Goal: Task Accomplishment & Management: Manage account settings

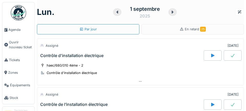
click at [18, 32] on link "Agenda" at bounding box center [18, 29] width 32 height 13
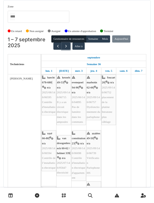
click at [65, 48] on button "button" at bounding box center [66, 46] width 8 height 7
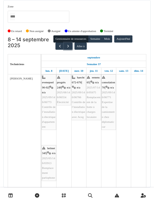
click at [67, 48] on button "button" at bounding box center [68, 46] width 8 height 7
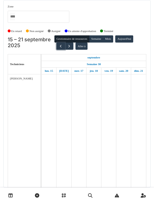
click at [59, 48] on span "button" at bounding box center [60, 46] width 4 height 4
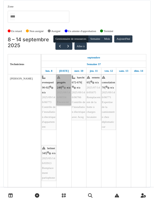
click at [60, 95] on link "progrès 249 | n/a 2025/08/146/06554 Électricité" at bounding box center [63, 89] width 15 height 31
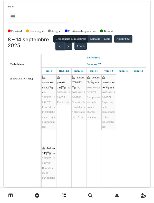
click at [57, 43] on button "button" at bounding box center [59, 46] width 8 height 7
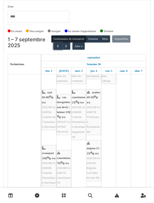
scroll to position [43, 0]
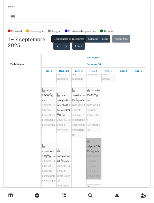
click at [90, 153] on link "mignon 21-33 | n/a 2025/09/146/06761 Réglette Led Salle de bain HS" at bounding box center [93, 158] width 15 height 41
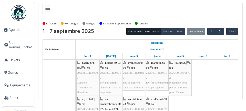
scroll to position [0, 0]
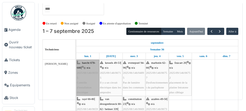
click at [83, 74] on link "haecht 678-680 | n/a 2025/08/146/06595 Contrôle d'installation électrique" at bounding box center [87, 77] width 23 height 36
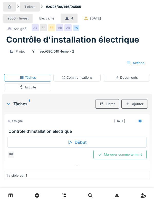
click at [87, 110] on div "RG Marquer comme terminé" at bounding box center [76, 154] width 139 height 9
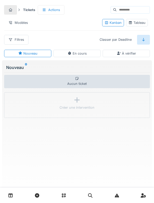
click at [26, 8] on strong "Tickets" at bounding box center [29, 9] width 16 height 5
click at [32, 13] on div "Tickets" at bounding box center [20, 9] width 33 height 9
click at [152, 179] on div "Tickets Actions Modèles Kanban Tableau Filtres Classer par Deadline Nouveau En …" at bounding box center [77, 100] width 154 height 201
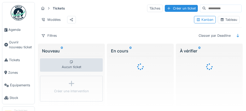
click at [15, 32] on span "Agenda" at bounding box center [20, 29] width 24 height 5
click at [14, 30] on span "Agenda" at bounding box center [20, 29] width 24 height 5
click at [16, 34] on link "Agenda" at bounding box center [18, 29] width 32 height 13
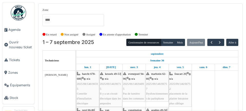
click at [17, 61] on span "Tickets" at bounding box center [21, 59] width 24 height 5
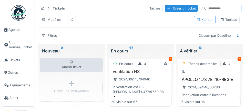
click at [13, 32] on span "Agenda" at bounding box center [20, 29] width 24 height 5
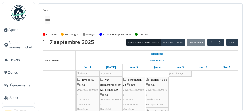
scroll to position [30, 0]
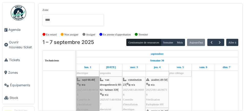
click at [83, 97] on link "rayé 66-80 | n/a 2025/08/146/06594 Contrôle de l’installation électrique" at bounding box center [87, 94] width 23 height 36
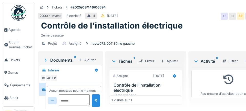
click at [16, 34] on link "Agenda" at bounding box center [18, 29] width 32 height 13
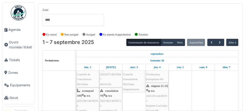
scroll to position [55, 0]
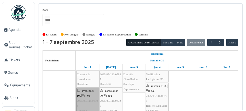
click at [88, 99] on link "evenepoel 100 | n/a 2025/08/146/06596 Contrôle d'installation électrique" at bounding box center [87, 105] width 23 height 36
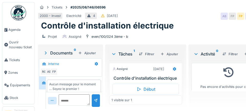
click at [15, 32] on span "Agenda" at bounding box center [20, 29] width 24 height 5
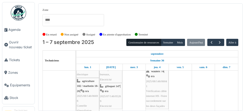
scroll to position [108, 0]
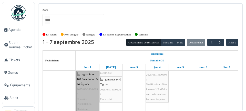
click at [88, 94] on link "agriculture 182 / marbotin 18-26 | n/a 2025/08/146/06696 Contrôle d'installatio…" at bounding box center [87, 94] width 23 height 46
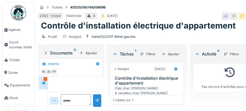
scroll to position [12, 0]
click at [13, 31] on span "Agenda" at bounding box center [20, 29] width 24 height 5
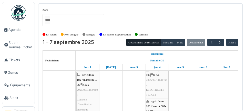
scroll to position [154, 0]
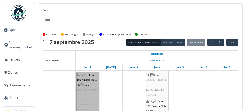
click at [87, 95] on link "agriculture 182 / marbotin 18-26 | n/a 2025/08/146/06697 Contrôle d'installatio…" at bounding box center [87, 95] width 23 height 46
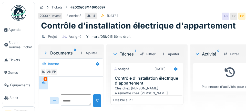
scroll to position [12, 0]
click at [13, 31] on span "Agenda" at bounding box center [20, 29] width 24 height 5
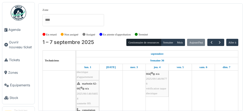
scroll to position [192, 0]
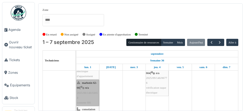
click at [85, 94] on link "marbotin 62-66 | n/a 2025/06/146/04654 sonnette HS" at bounding box center [87, 92] width 23 height 26
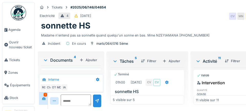
scroll to position [165, 0]
click at [17, 32] on span "Agenda" at bounding box center [20, 29] width 24 height 5
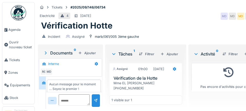
click at [24, 33] on link "Agenda" at bounding box center [18, 29] width 32 height 13
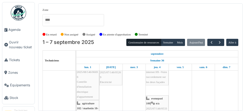
scroll to position [125, 0]
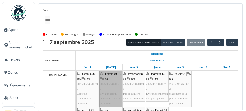
click at [109, 96] on link "kessels 49-53 | n/a 2025/09/146/06715 Il y a un circuit électrique dans les amp…" at bounding box center [110, 88] width 23 height 36
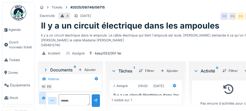
click at [16, 32] on link "Agenda" at bounding box center [18, 29] width 32 height 13
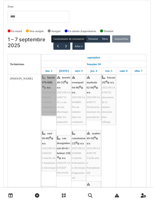
click at [51, 105] on link "haecht 678-680 | n/a 2025/08/146/06595 Contrôle d'installation électrique" at bounding box center [49, 94] width 15 height 41
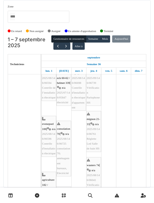
scroll to position [70, 0]
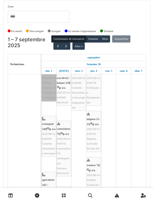
click at [50, 101] on link "rayé 66-80 | n/a 2025/08/146/06594 Contrôle de l’installation électrique" at bounding box center [49, 80] width 15 height 41
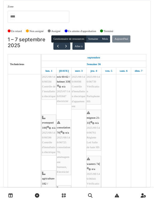
scroll to position [0, 0]
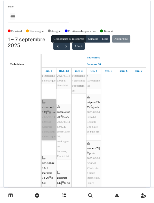
click at [47, 110] on link "evenepoel 100 | n/a 2025/08/146/06596 Contrôle d'installation électrique" at bounding box center [49, 119] width 15 height 41
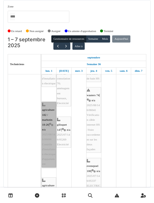
click at [45, 110] on link "agriculture 182 / marbotin 18-26 | n/a 2025/08/146/06696 Contrôle d'installatio…" at bounding box center [49, 134] width 15 height 65
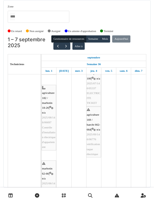
scroll to position [227, 0]
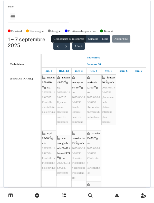
click at [41, 82] on td at bounding box center [41, 130] width 1 height 113
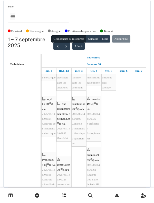
scroll to position [34, 0]
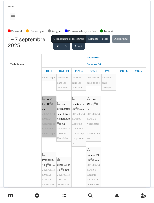
click at [49, 110] on link "rayé 66-80 | n/a 2025/08/146/06594 Contrôle de l’installation électrique" at bounding box center [49, 116] width 15 height 41
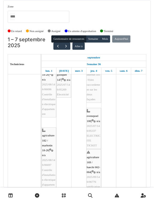
scroll to position [195, 0]
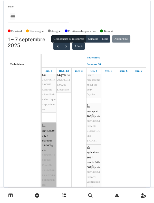
click at [46, 110] on link "agriculture 182 / marbotin 18-26 | n/a 2025/08/146/06697 Contrôle d'installatio…" at bounding box center [49, 155] width 15 height 65
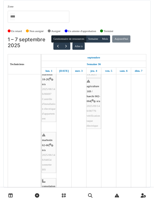
scroll to position [266, 0]
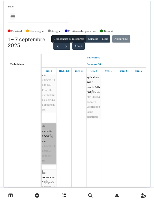
click at [0, 0] on div at bounding box center [0, 0] width 0 height 0
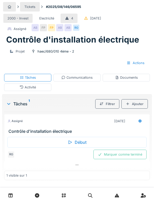
scroll to position [7, 0]
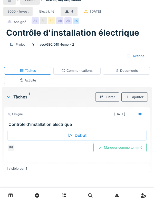
click at [15, 78] on div "Activité" at bounding box center [27, 80] width 47 height 7
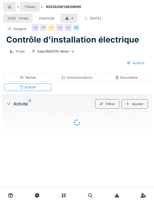
scroll to position [0, 0]
click at [15, 79] on div "Tâches" at bounding box center [27, 77] width 47 height 7
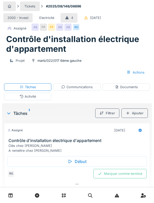
scroll to position [2, 0]
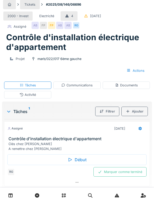
click at [38, 97] on div "Activité" at bounding box center [27, 94] width 47 height 7
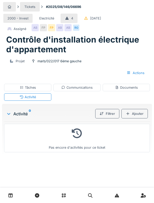
click at [129, 90] on div "Documents" at bounding box center [126, 87] width 47 height 7
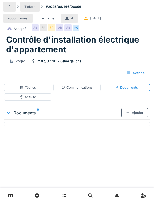
click at [37, 90] on div "Tâches" at bounding box center [27, 87] width 47 height 7
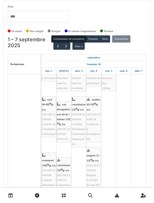
scroll to position [32, 0]
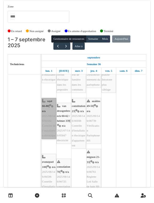
click at [50, 117] on link "rayé 66-80 | n/a 2025/08/146/06594 Contrôle de l’installation électrique" at bounding box center [49, 118] width 15 height 41
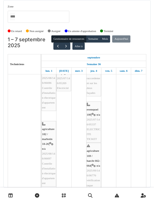
scroll to position [190, 0]
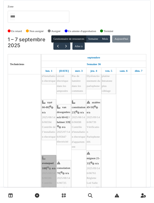
click at [0, 0] on div at bounding box center [0, 0] width 0 height 0
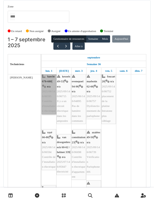
click at [47, 88] on link "haecht 678-680 | n/a 2025/08/146/06595 Contrôle d'installation électrique" at bounding box center [49, 93] width 15 height 41
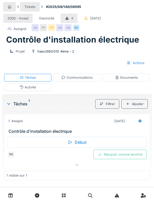
click at [14, 191] on link at bounding box center [10, 195] width 13 height 12
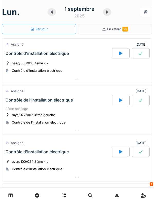
click at [19, 57] on div "Contrôle d'installation électrique" at bounding box center [57, 53] width 107 height 10
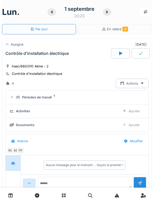
scroll to position [18, 0]
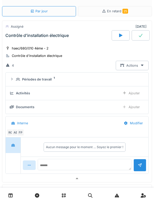
click at [17, 40] on div "Contrôle d'installation électrique" at bounding box center [57, 35] width 107 height 10
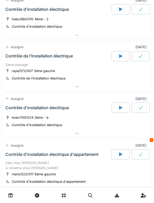
scroll to position [45, 0]
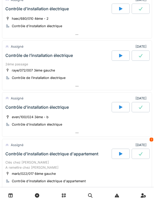
click at [13, 65] on div "2éme passage" at bounding box center [76, 64] width 143 height 5
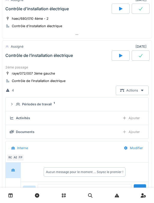
scroll to position [65, 0]
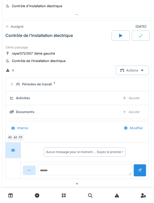
click at [18, 38] on div "Contrôle de l’installation électrique" at bounding box center [57, 36] width 107 height 10
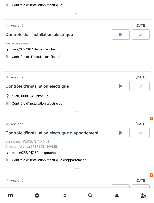
click at [15, 37] on div "Contrôle de l’installation électrique" at bounding box center [57, 34] width 107 height 10
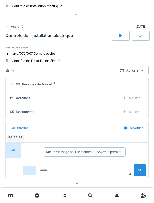
click at [14, 85] on div "Périodes de travail 1" at bounding box center [77, 84] width 134 height 5
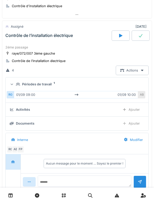
click at [14, 86] on div at bounding box center [11, 84] width 5 height 4
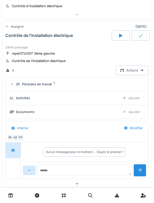
click at [13, 34] on div "Contrôle de l’installation électrique" at bounding box center [38, 35] width 67 height 5
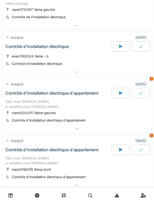
click at [13, 45] on div "Contrôle d'installation électrique" at bounding box center [36, 46] width 63 height 5
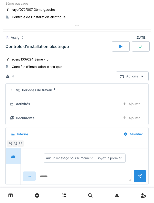
scroll to position [116, 0]
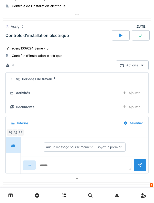
click at [16, 80] on icon at bounding box center [18, 79] width 4 height 3
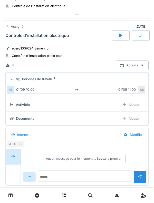
click at [15, 80] on div "Périodes de travail 1" at bounding box center [77, 79] width 134 height 5
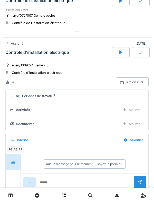
scroll to position [91, 0]
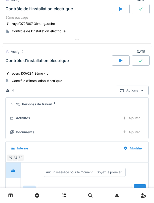
click at [16, 60] on div "Contrôle d'installation électrique" at bounding box center [36, 60] width 63 height 5
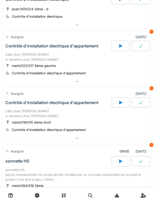
scroll to position [152, 0]
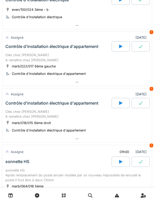
click at [112, 200] on link at bounding box center [116, 195] width 13 height 12
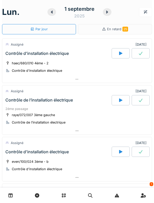
click at [67, 58] on div "Contrôle d'installation électrique" at bounding box center [57, 53] width 107 height 10
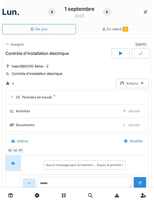
scroll to position [18, 0]
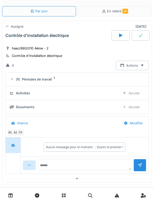
click at [59, 50] on div "haec/680/010 4ème - 2 Contrôle d'installation électrique" at bounding box center [76, 52] width 143 height 13
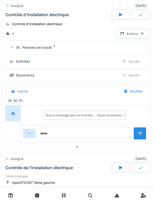
scroll to position [11, 0]
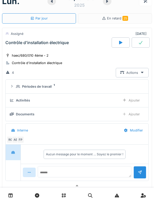
click at [46, 53] on div "haec/680/010 4ème - 2" at bounding box center [30, 55] width 37 height 5
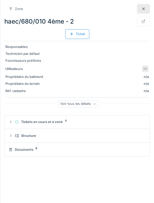
click at [139, 8] on div at bounding box center [143, 8] width 13 height 9
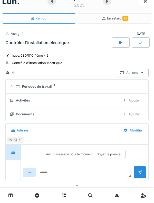
click at [50, 47] on div "Contrôle d'installation électrique" at bounding box center [57, 42] width 107 height 10
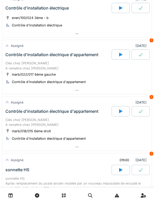
click at [20, 55] on div "Contrôle d'installation électrique d'appartement" at bounding box center [51, 54] width 93 height 5
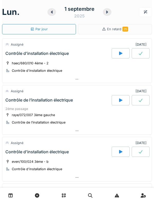
click at [104, 14] on div at bounding box center [107, 12] width 8 height 8
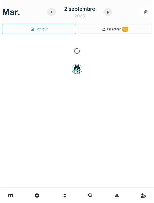
click at [107, 14] on icon at bounding box center [107, 12] width 5 height 4
click at [107, 15] on div at bounding box center [107, 12] width 9 height 8
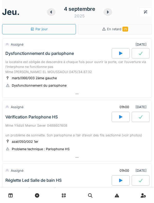
click at [106, 15] on div at bounding box center [107, 12] width 9 height 8
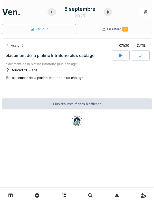
click at [13, 192] on link at bounding box center [10, 195] width 13 height 12
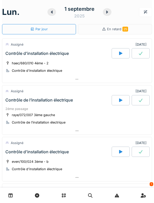
click at [145, 12] on div at bounding box center [145, 11] width 4 height 5
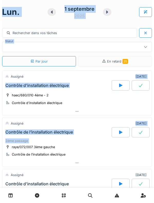
click at [3, 163] on div at bounding box center [76, 162] width 149 height 7
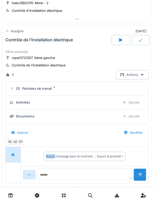
scroll to position [97, 0]
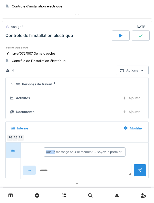
click at [20, 153] on div at bounding box center [13, 151] width 15 height 16
click at [17, 139] on div "FP" at bounding box center [20, 137] width 7 height 7
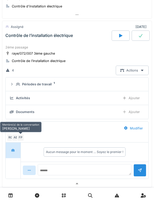
click at [15, 139] on div "AB" at bounding box center [15, 137] width 7 height 7
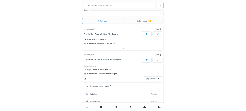
scroll to position [22, 0]
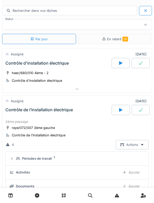
click at [16, 114] on div "Contrôle de l’installation électrique" at bounding box center [57, 110] width 107 height 10
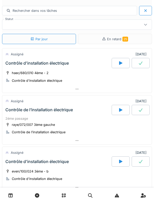
click at [18, 133] on div "Contrôle de l’installation électrique" at bounding box center [39, 132] width 54 height 5
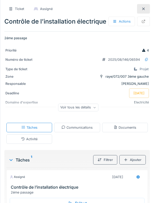
click at [141, 12] on div at bounding box center [143, 8] width 13 height 9
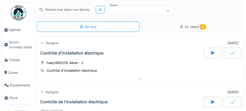
click at [154, 82] on div at bounding box center [140, 78] width 207 height 7
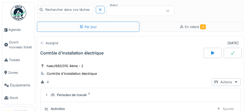
scroll to position [38, 0]
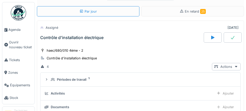
click at [17, 33] on link "Agenda" at bounding box center [18, 29] width 32 height 13
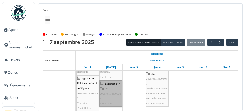
click at [109, 103] on link "gilisquet 147 | n/a 2025/07/146/05269 Electricité" at bounding box center [110, 93] width 23 height 26
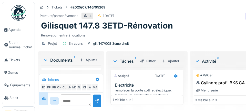
click at [16, 32] on span "Agenda" at bounding box center [20, 29] width 24 height 5
click at [16, 32] on link "Agenda" at bounding box center [18, 29] width 32 height 13
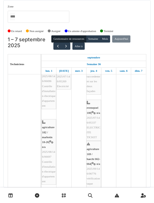
scroll to position [198, 0]
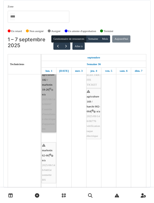
click at [0, 0] on div at bounding box center [0, 0] width 0 height 0
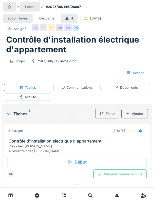
scroll to position [2, 0]
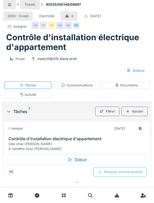
click at [48, 164] on div "Début" at bounding box center [76, 159] width 139 height 11
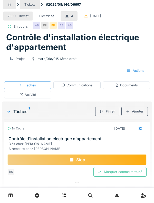
click at [50, 137] on h3 "Contrôle d'installation électrique d'appartement" at bounding box center [77, 138] width 139 height 5
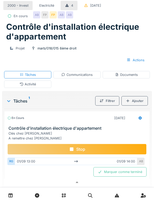
click at [39, 130] on h3 "Contrôle d'installation électrique d'appartement" at bounding box center [77, 128] width 139 height 5
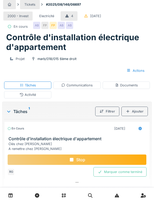
click at [46, 137] on h3 "Contrôle d'installation électrique d'appartement" at bounding box center [77, 138] width 139 height 5
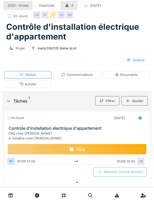
click at [35, 90] on div "Tickets #2025/08/146/06697 2000 - Invest Electricité 4 31/08/2025 En cours AB F…" at bounding box center [77, 107] width 154 height 240
click at [40, 85] on div "Activité" at bounding box center [27, 83] width 47 height 7
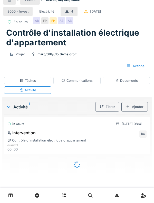
scroll to position [0, 0]
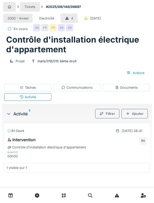
click at [137, 118] on div "Ajouter" at bounding box center [134, 113] width 26 height 9
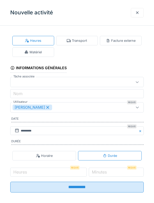
click at [80, 43] on div "Transport" at bounding box center [77, 40] width 20 height 5
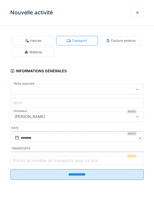
click at [52, 164] on label "Entrez le nombre de transports pour ce jour" at bounding box center [55, 160] width 87 height 6
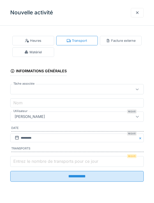
click at [52, 165] on input "Entrez le nombre de transports pour ce jour" at bounding box center [76, 161] width 133 height 11
click at [47, 166] on input "Entrez le nombre de transports pour ce jour" at bounding box center [76, 161] width 133 height 11
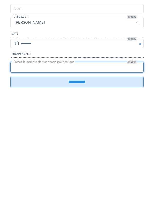
type input "*"
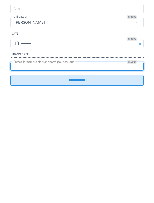
click at [79, 178] on input "**********" at bounding box center [76, 174] width 133 height 11
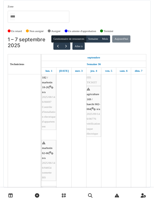
scroll to position [256, 0]
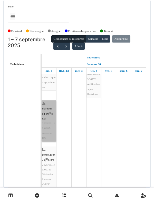
click at [51, 126] on link "marbotin 62-66 | n/a 2025/06/146/04654 sonnette HS" at bounding box center [49, 120] width 15 height 41
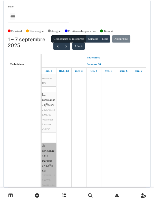
click at [46, 143] on link "agriculture 185 / marbotin 57-63 | n/a 2025/09/146/06734 Vérification de la Hot…" at bounding box center [49, 171] width 15 height 56
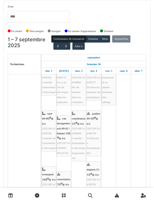
scroll to position [20, 0]
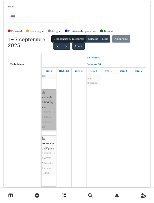
click at [45, 104] on link "marbotin 62-66 | n/a 2025/06/146/04654 sonnette HS" at bounding box center [49, 109] width 15 height 41
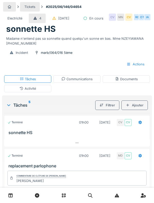
click at [35, 92] on div "Activité" at bounding box center [27, 88] width 47 height 7
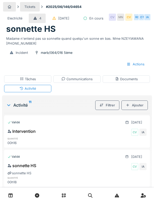
click at [137, 82] on div "Documents" at bounding box center [126, 79] width 23 height 5
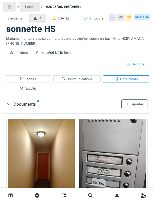
click at [89, 82] on div "Communications" at bounding box center [76, 79] width 31 height 5
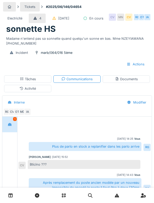
scroll to position [39, 0]
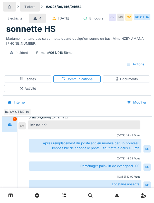
click at [40, 83] on div "Tâches" at bounding box center [27, 78] width 47 height 7
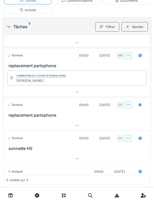
scroll to position [65, 0]
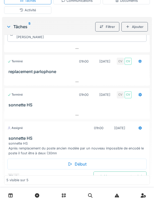
click at [15, 156] on div "sonnette HS Après remplacement du poste ancien modèle par un nouveau impossible…" at bounding box center [77, 148] width 139 height 15
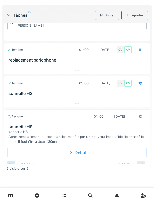
scroll to position [94, 0]
click at [17, 129] on h3 "sonnette HS" at bounding box center [77, 126] width 139 height 5
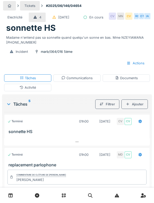
scroll to position [0, 0]
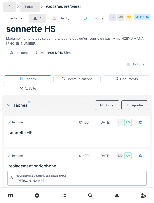
click at [117, 21] on div "MN" at bounding box center [120, 17] width 7 height 7
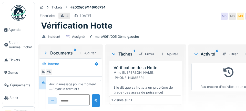
scroll to position [15, 0]
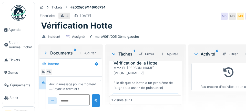
click at [125, 65] on h3 "Vérification de la Hotte" at bounding box center [147, 62] width 66 height 5
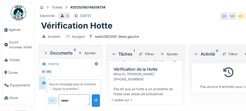
scroll to position [2, 0]
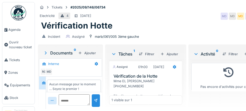
click at [124, 78] on div "Mme EL IDRISSI Khadjia 0488.45.50.68 Elle dit que sa hotte a un problème de tir…" at bounding box center [147, 90] width 66 height 25
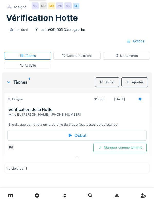
scroll to position [22, 0]
click at [17, 108] on h3 "Vérification de la Hotte" at bounding box center [77, 109] width 139 height 5
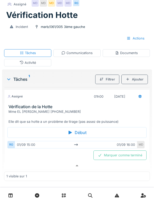
click at [16, 105] on h3 "Vérification de la Hotte" at bounding box center [77, 106] width 139 height 5
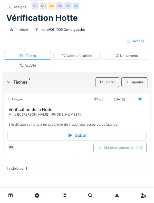
scroll to position [21, 0]
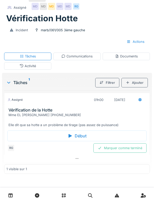
click at [14, 67] on div "Activité" at bounding box center [27, 65] width 47 height 7
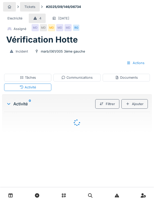
scroll to position [0, 0]
click at [16, 80] on div "Tâches" at bounding box center [27, 77] width 47 height 7
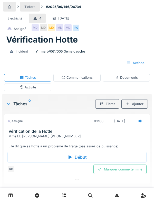
click at [15, 89] on div "Activité" at bounding box center [27, 87] width 47 height 7
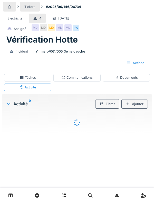
click at [13, 80] on div "Tâches" at bounding box center [27, 77] width 47 height 7
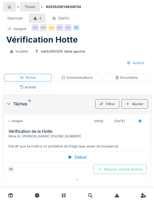
click at [23, 110] on h3 "Vérification de la Hotte" at bounding box center [77, 131] width 139 height 5
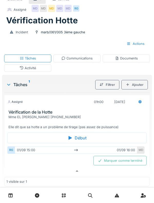
scroll to position [7, 0]
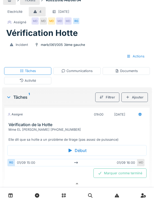
click at [25, 110] on h3 "Vérification de la Hotte" at bounding box center [77, 124] width 139 height 5
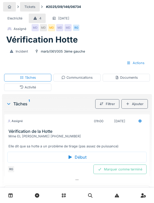
click at [18, 110] on h3 "Vérification de la Hotte" at bounding box center [77, 131] width 139 height 5
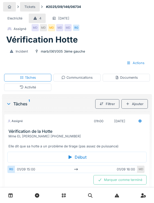
click at [19, 110] on div "Assigné" at bounding box center [14, 121] width 15 height 4
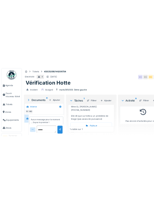
scroll to position [22, 0]
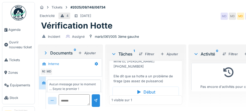
click at [153, 95] on div "Début" at bounding box center [146, 91] width 66 height 11
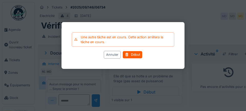
click at [131, 54] on div "Début" at bounding box center [132, 54] width 19 height 7
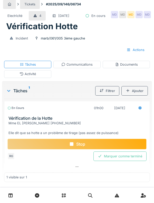
scroll to position [5, 0]
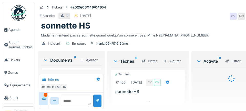
scroll to position [165, 0]
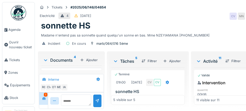
click at [36, 108] on div "Tickets #2025/06/146/04654 Electricité 4 [DATE] CV MN CV RG OT IA sonnette HS M…" at bounding box center [140, 55] width 211 height 111
click at [31, 109] on div "Technicien" at bounding box center [23, 110] width 18 height 4
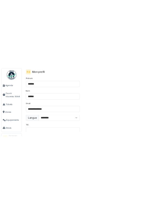
scroll to position [3, 0]
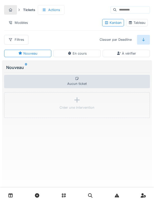
click at [16, 189] on div at bounding box center [77, 195] width 154 height 15
click at [7, 194] on link at bounding box center [10, 195] width 13 height 12
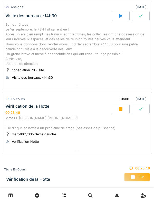
scroll to position [374, 0]
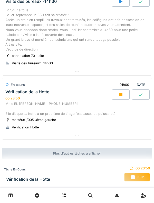
click at [8, 96] on div "00:23:50" at bounding box center [12, 98] width 14 height 4
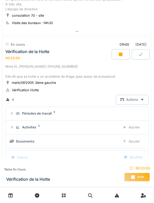
scroll to position [431, 0]
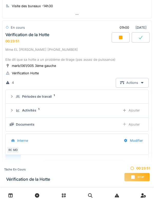
click at [12, 97] on icon at bounding box center [12, 96] width 4 height 3
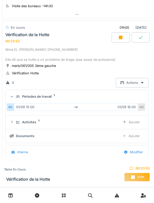
click at [13, 94] on summary "Périodes de travail 1" at bounding box center [77, 96] width 138 height 9
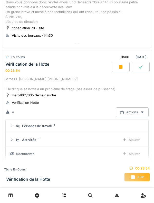
click at [15, 80] on div "Mme EL [PERSON_NAME] [PHONE_NUMBER] Elle dit que sa hotte a un problème de tira…" at bounding box center [76, 84] width 143 height 15
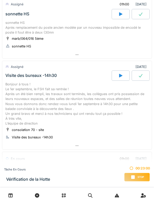
scroll to position [301, 0]
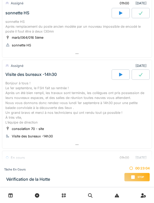
click at [14, 97] on div "Bonjour à tous ! Le 1er septembre, le FSH fait sa rentrée ! Après un été bien r…" at bounding box center [76, 103] width 143 height 44
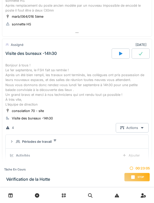
scroll to position [340, 0]
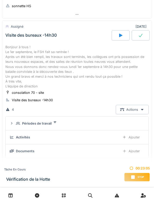
click at [16, 65] on div "Bonjour à tous ! Le 1er septembre, le FSH fait sa rentrée ! Après un été bien r…" at bounding box center [76, 67] width 143 height 44
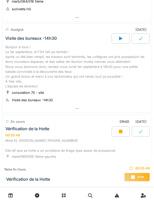
scroll to position [374, 0]
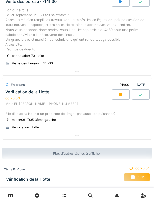
click at [36, 98] on div "Vérification de la Hotte 00:25:54" at bounding box center [57, 94] width 107 height 11
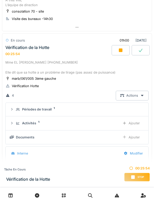
scroll to position [431, 0]
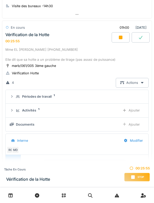
click at [16, 110] on icon at bounding box center [18, 110] width 4 height 3
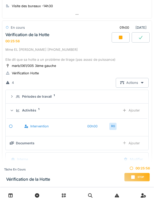
click at [136, 112] on div "Ajouter" at bounding box center [131, 110] width 26 height 9
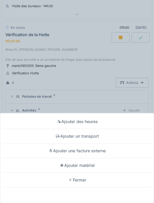
click at [104, 137] on div "Ajouter un transport" at bounding box center [76, 136] width 151 height 15
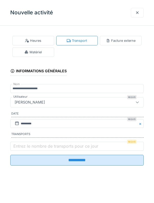
click at [58, 149] on label "Entrez le nombre de transports pour ce jour" at bounding box center [55, 146] width 87 height 6
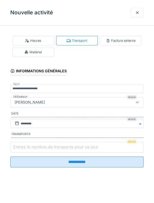
click at [58, 150] on input "Entrez le nombre de transports pour ce jour" at bounding box center [76, 147] width 133 height 11
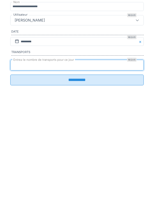
type input "*"
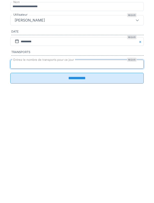
click at [100, 166] on input "**********" at bounding box center [76, 160] width 133 height 11
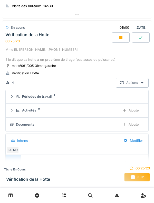
click at [14, 96] on div "Périodes de travail 1" at bounding box center [77, 96] width 134 height 5
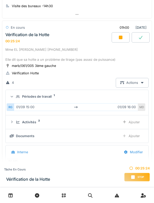
click at [17, 97] on icon at bounding box center [18, 96] width 4 height 3
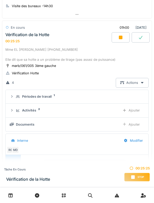
click at [18, 110] on icon at bounding box center [17, 110] width 3 height 3
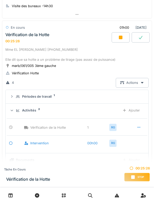
click at [16, 108] on div "Activités 2" at bounding box center [66, 110] width 100 height 5
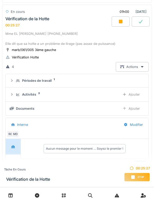
scroll to position [448, 0]
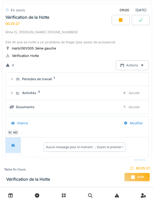
click at [15, 110] on div "Documents Ajouter" at bounding box center [77, 106] width 134 height 9
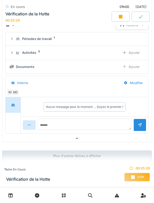
scroll to position [491, 0]
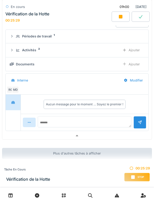
click at [10, 90] on div "RG" at bounding box center [10, 89] width 7 height 7
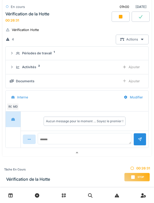
scroll to position [474, 0]
click at [17, 68] on icon at bounding box center [18, 67] width 4 height 3
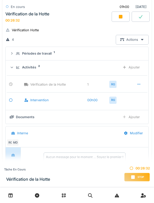
click at [15, 71] on div "Activités 2 Ajouter" at bounding box center [77, 67] width 134 height 9
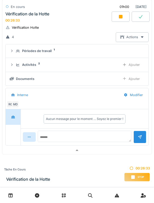
scroll to position [478, 0]
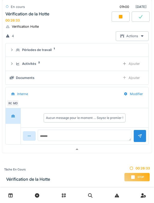
click at [15, 50] on div "Périodes de travail 1" at bounding box center [77, 49] width 134 height 5
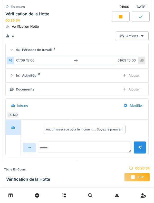
click at [11, 52] on div "Périodes de travail 1" at bounding box center [77, 49] width 134 height 5
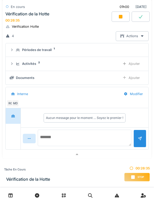
click at [102, 134] on textarea at bounding box center [85, 138] width 94 height 16
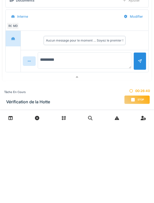
type textarea "**********"
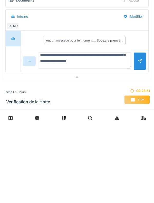
scroll to position [43, 0]
type textarea "**********"
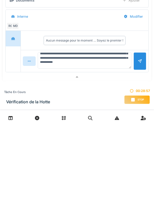
click at [137, 140] on div at bounding box center [139, 139] width 13 height 18
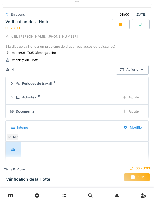
scroll to position [440, 0]
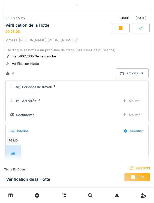
click at [8, 99] on summary "Activités 2 Ajouter" at bounding box center [77, 100] width 138 height 9
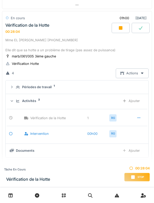
click at [8, 97] on summary "Activités 2 Ajouter" at bounding box center [77, 100] width 138 height 9
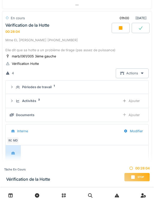
click at [14, 85] on div "Périodes de travail 1" at bounding box center [77, 87] width 134 height 5
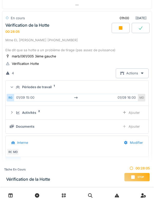
click at [13, 87] on icon at bounding box center [11, 87] width 3 height 4
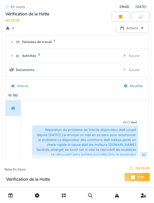
scroll to position [533, 0]
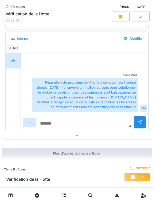
click at [97, 124] on textarea at bounding box center [85, 121] width 94 height 11
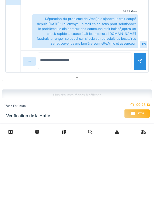
type textarea "**********"
click at [139, 125] on div at bounding box center [140, 125] width 4 height 5
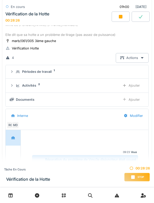
scroll to position [446, 0]
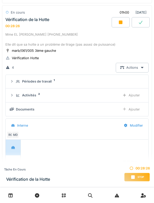
click at [38, 99] on div "Activités 2 Ajouter" at bounding box center [77, 94] width 134 height 9
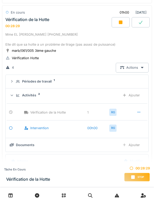
click at [49, 81] on div "Périodes de travail" at bounding box center [36, 81] width 29 height 5
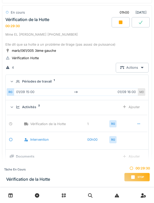
click at [49, 82] on div "Périodes de travail" at bounding box center [36, 81] width 29 height 5
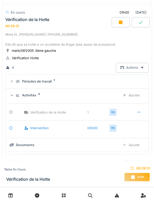
click at [38, 99] on div "Activités 2 Ajouter" at bounding box center [77, 94] width 134 height 9
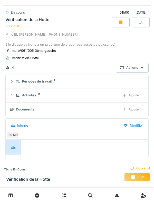
click at [39, 107] on div "Documents" at bounding box center [63, 109] width 106 height 5
click at [39, 99] on div "Activités 2 Ajouter" at bounding box center [77, 94] width 134 height 9
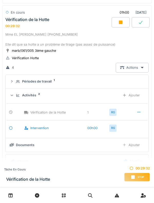
click at [25, 99] on div "Activités 2 Ajouter" at bounding box center [77, 94] width 134 height 9
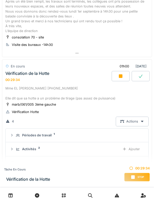
click at [53, 87] on div "Mme EL [PERSON_NAME] [PHONE_NUMBER] Elle dit que sa hotte a un problème de tira…" at bounding box center [76, 93] width 143 height 15
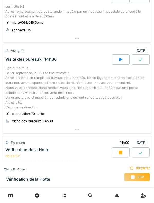
click at [67, 94] on div "Bonjour à tous ! Le 1er septembre, le FSH fait sa rentrée ! Après un été bien r…" at bounding box center [76, 88] width 143 height 44
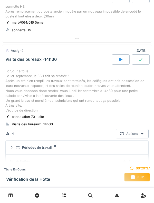
scroll to position [340, 0]
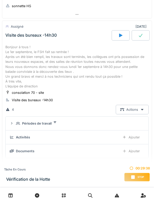
click at [50, 123] on div "Périodes de travail" at bounding box center [36, 123] width 29 height 5
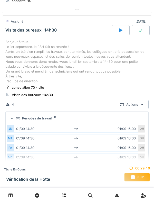
click at [49, 116] on div "Périodes de travail" at bounding box center [36, 118] width 29 height 5
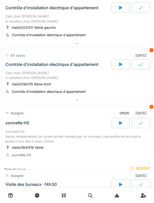
scroll to position [191, 0]
click at [51, 137] on div "sonnette HS Après remplacement du poste ancien modèle par un nouveau impossible…" at bounding box center [76, 136] width 143 height 15
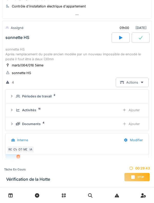
scroll to position [276, 0]
click at [53, 97] on div "Périodes de travail 2" at bounding box center [79, 96] width 126 height 5
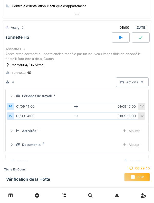
click at [49, 96] on div "Périodes de travail" at bounding box center [36, 96] width 29 height 5
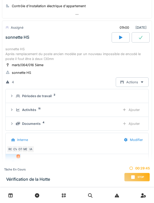
click at [40, 118] on details "Documents 4 Ajouter" at bounding box center [77, 124] width 143 height 14
click at [38, 110] on div "Activités 11" at bounding box center [66, 109] width 100 height 5
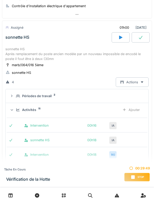
click at [116, 124] on div "IA" at bounding box center [112, 125] width 7 height 7
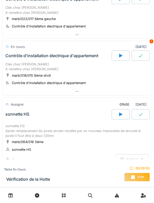
scroll to position [200, 0]
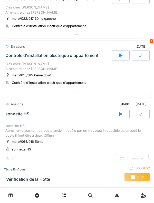
click at [47, 128] on div "sonnette HS Après remplacement du poste ancien modèle par un nouveau impossible…" at bounding box center [76, 130] width 143 height 15
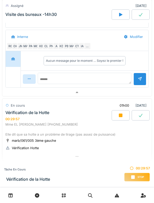
scroll to position [491, 0]
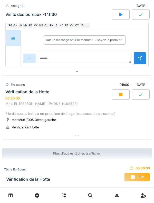
click at [104, 115] on div "Mme EL [PERSON_NAME] [PHONE_NUMBER] Elle dit que sa hotte a un problème de tira…" at bounding box center [76, 108] width 143 height 15
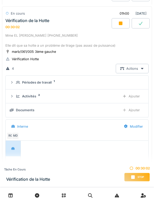
scroll to position [575, 0]
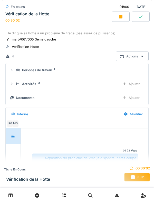
click at [38, 87] on div "Activités 2 Ajouter" at bounding box center [77, 83] width 134 height 9
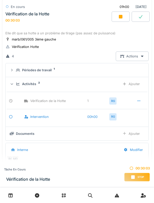
click at [30, 88] on div "Activités 2 Ajouter" at bounding box center [77, 83] width 134 height 9
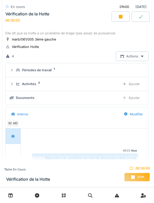
click at [136, 99] on div "Ajouter" at bounding box center [131, 97] width 26 height 9
click at [35, 102] on div "Documents Ajouter" at bounding box center [77, 97] width 134 height 9
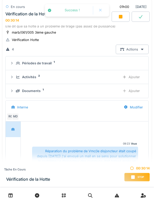
scroll to position [583, 0]
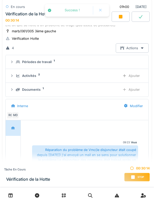
click at [41, 88] on div "Documents 1" at bounding box center [66, 89] width 100 height 5
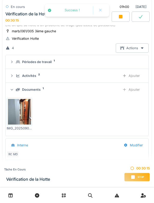
click at [28, 117] on img at bounding box center [19, 112] width 23 height 26
click at [34, 94] on div "Documents 1 Ajouter" at bounding box center [77, 89] width 134 height 9
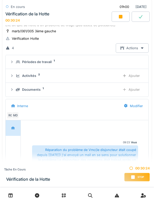
click at [34, 76] on div "Activités" at bounding box center [29, 75] width 14 height 5
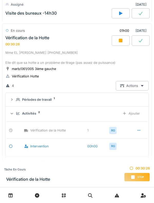
scroll to position [543, 0]
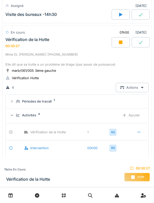
click at [37, 114] on div "Activités 2" at bounding box center [66, 115] width 100 height 5
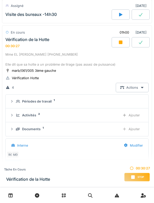
click at [46, 103] on div "Périodes de travail" at bounding box center [36, 101] width 29 height 5
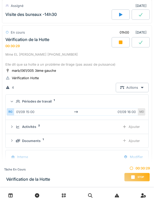
click at [51, 104] on summary "Périodes de travail 1" at bounding box center [77, 101] width 138 height 9
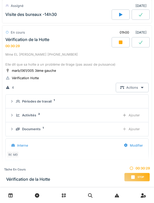
click at [39, 118] on div "Activités 2 Ajouter" at bounding box center [77, 114] width 134 height 9
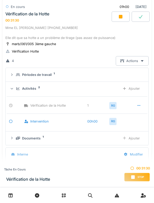
scroll to position [574, 0]
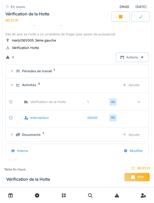
click at [50, 88] on div "Activités 2 Ajouter" at bounding box center [77, 84] width 134 height 9
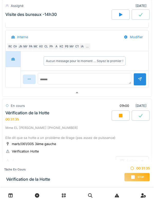
scroll to position [470, 0]
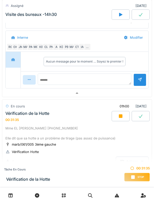
click at [67, 122] on div "Vérification de la Hotte 00:31:35" at bounding box center [57, 116] width 107 height 11
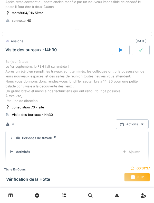
scroll to position [322, 0]
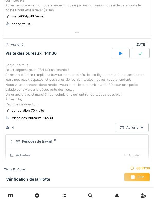
click at [83, 85] on div "Bonjour à tous ! Le 1er septembre, le FSH fait sa rentrée ! Après un été bien r…" at bounding box center [76, 85] width 143 height 44
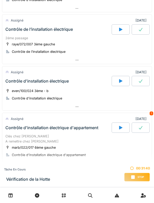
scroll to position [0, 0]
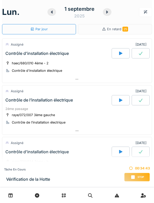
click at [125, 103] on div at bounding box center [121, 100] width 18 height 10
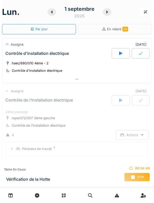
click at [12, 100] on div "Contrôle de l’installation électrique" at bounding box center [38, 100] width 67 height 5
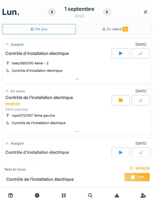
click at [119, 101] on icon at bounding box center [121, 100] width 4 height 4
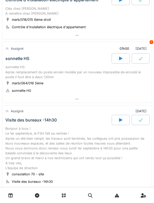
scroll to position [492, 0]
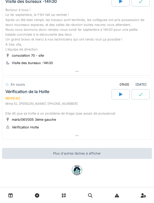
click at [12, 88] on div "En cours" at bounding box center [15, 84] width 20 height 7
click at [20, 86] on div "En cours" at bounding box center [18, 84] width 14 height 5
click at [24, 90] on div "Vérification de la Hotte" at bounding box center [27, 91] width 44 height 5
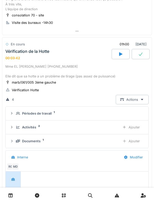
scroll to position [549, 0]
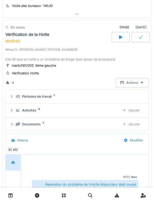
click at [16, 110] on icon at bounding box center [18, 110] width 4 height 3
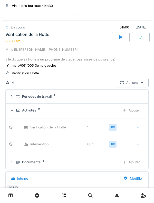
click at [133, 114] on div "Ajouter" at bounding box center [131, 110] width 26 height 9
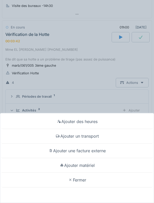
click at [118, 119] on div "Ajouter des heures" at bounding box center [76, 121] width 151 height 15
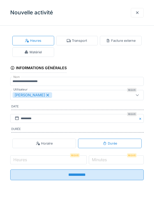
click at [45, 94] on icon at bounding box center [47, 95] width 5 height 4
click at [69, 99] on div "Utilisateurs" at bounding box center [76, 95] width 133 height 10
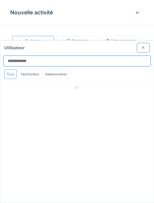
click at [101, 56] on input "Utilisateur" at bounding box center [76, 61] width 147 height 11
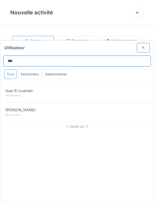
type input "***"
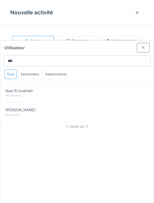
click at [117, 113] on div "Technicien" at bounding box center [76, 115] width 143 height 4
type input "*****"
click at [112, 113] on div "Technicien" at bounding box center [76, 115] width 143 height 4
click at [110, 113] on div "Technicien" at bounding box center [76, 115] width 143 height 4
type input "*****"
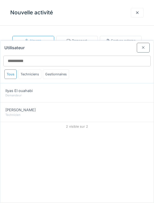
click at [111, 102] on div "Ilyas Allam hanin Technicien" at bounding box center [76, 111] width 153 height 19
click at [112, 102] on div "Ilyas Allam hanin Technicien" at bounding box center [76, 111] width 153 height 19
type input "*****"
click at [111, 102] on div "Ilyas Allam hanin Technicien" at bounding box center [76, 111] width 153 height 19
click at [112, 102] on div "Ilyas Allam hanin Technicien" at bounding box center [76, 111] width 153 height 19
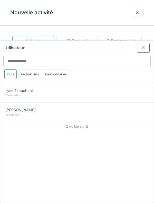
type input "*****"
click at [111, 102] on div "Ilyas Allam hanin Technicien" at bounding box center [76, 111] width 153 height 19
type input "*****"
click at [111, 102] on div "Ilyas Allam hanin Technicien" at bounding box center [76, 111] width 153 height 19
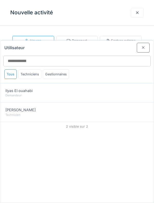
click at [112, 102] on div "Ilyas Allam hanin Technicien" at bounding box center [76, 111] width 153 height 19
type input "*****"
click at [112, 102] on div "Ilyas Allam hanin Technicien" at bounding box center [76, 111] width 153 height 19
type input "*****"
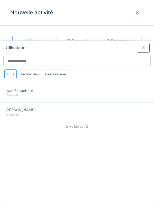
click at [113, 102] on div "Ilyas Allam hanin Technicien" at bounding box center [76, 111] width 153 height 19
type input "*****"
click at [139, 69] on div "Tous Techniciens Gestionnaires" at bounding box center [76, 76] width 153 height 14
click at [139, 43] on div at bounding box center [143, 47] width 13 height 9
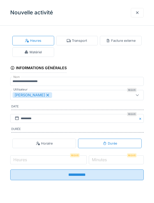
click at [137, 17] on div at bounding box center [137, 12] width 13 height 9
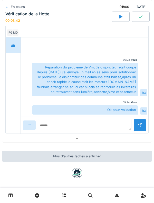
scroll to position [669, 0]
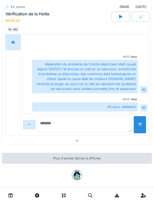
click at [101, 124] on textarea at bounding box center [85, 124] width 94 height 16
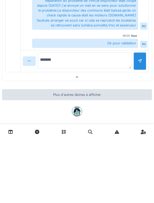
type textarea "******"
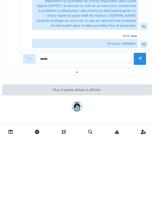
click at [138, 129] on div at bounding box center [139, 122] width 13 height 13
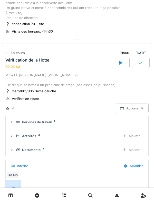
click at [17, 67] on div "00:03:42" at bounding box center [12, 67] width 15 height 4
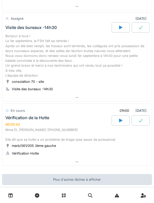
scroll to position [471, 0]
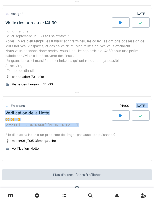
click at [136, 70] on div "Bonjour à tous ! Le 1er septembre, le FSH fait sa rentrée ! Après un été bien r…" at bounding box center [76, 51] width 143 height 44
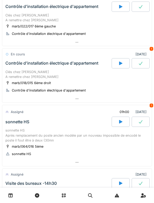
scroll to position [309, 0]
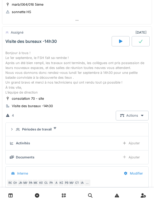
click at [11, 61] on div "Bonjour à tous ! Le 1er septembre, le FSH fait sa rentrée ! Après un été bien r…" at bounding box center [76, 73] width 143 height 44
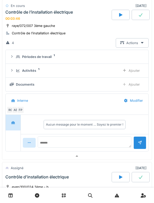
scroll to position [0, 0]
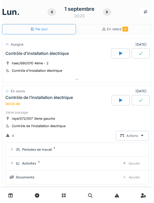
click at [13, 97] on div "Contrôle de l’installation électrique" at bounding box center [38, 97] width 67 height 5
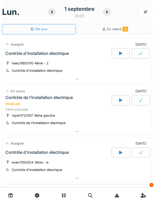
click at [14, 91] on div "En cours" at bounding box center [18, 91] width 14 height 5
click at [15, 100] on div "Contrôle de l’installation électrique" at bounding box center [38, 97] width 67 height 5
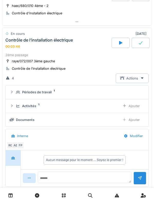
scroll to position [65, 0]
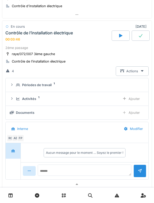
click at [15, 97] on div "Activités 1 Ajouter" at bounding box center [77, 98] width 134 height 9
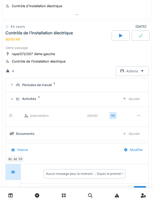
click at [135, 118] on div at bounding box center [138, 115] width 13 height 9
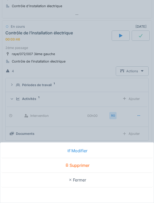
click at [97, 165] on div "Supprimer" at bounding box center [76, 165] width 151 height 15
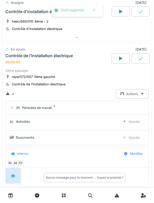
scroll to position [41, 0]
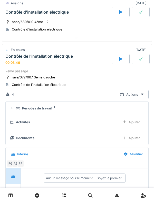
click at [11, 120] on div "Activités" at bounding box center [63, 122] width 106 height 5
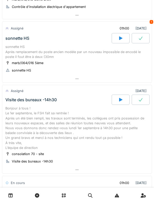
scroll to position [395, 0]
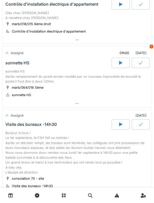
click at [14, 77] on div "sonnette HS Après remplacement du poste ancien modèle par un nouveau impossible…" at bounding box center [76, 76] width 143 height 15
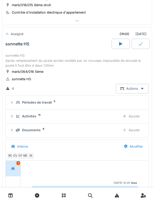
scroll to position [397, 0]
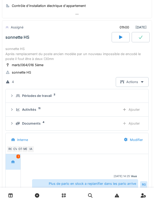
click at [15, 100] on summary "Périodes de travail 2" at bounding box center [77, 95] width 138 height 9
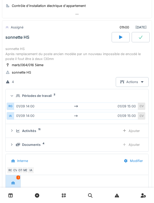
click at [15, 96] on div "Périodes de travail 2" at bounding box center [77, 95] width 134 height 5
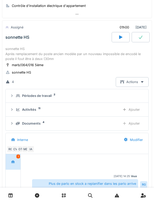
click at [17, 109] on icon at bounding box center [18, 109] width 4 height 3
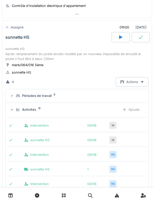
click at [16, 114] on div "Activités 11 Ajouter" at bounding box center [77, 109] width 134 height 9
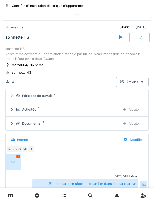
click at [14, 109] on div "Activités 11 Ajouter" at bounding box center [77, 109] width 134 height 9
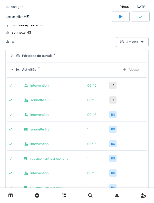
scroll to position [435, 0]
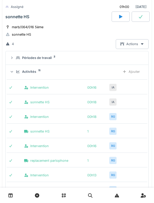
click at [139, 75] on div "Ajouter" at bounding box center [131, 71] width 26 height 9
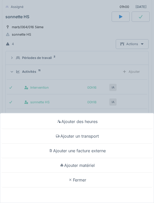
click at [111, 137] on div "Ajouter un transport" at bounding box center [76, 136] width 151 height 15
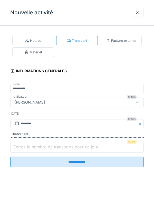
click at [113, 146] on input "Entrez le nombre de transports pour ce jour" at bounding box center [76, 147] width 133 height 11
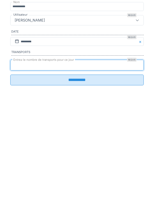
type input "*"
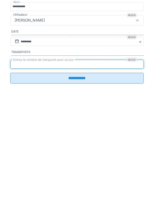
click at [127, 166] on input "**********" at bounding box center [76, 160] width 133 height 11
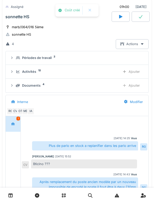
click at [17, 72] on icon at bounding box center [17, 71] width 3 height 3
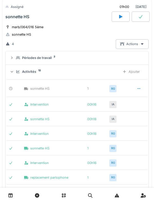
click at [16, 72] on icon at bounding box center [17, 71] width 3 height 3
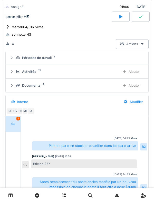
click at [15, 84] on div "Documents 4 Ajouter" at bounding box center [77, 85] width 134 height 9
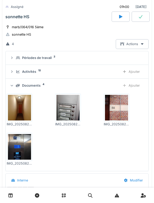
click at [13, 90] on div "Documents 4 Ajouter" at bounding box center [77, 85] width 134 height 9
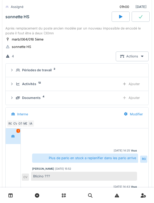
scroll to position [419, 0]
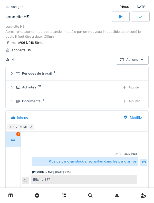
click at [18, 76] on div "Périodes de travail 2" at bounding box center [79, 73] width 126 height 5
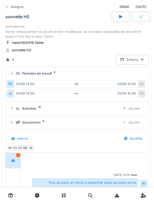
click at [15, 72] on div "Périodes de travail 2" at bounding box center [77, 73] width 134 height 5
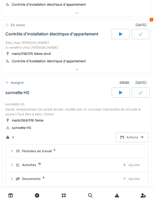
scroll to position [341, 0]
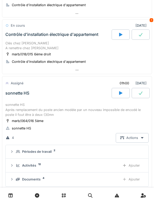
click at [14, 107] on div "sonnette HS Après remplacement du poste ancien modèle par un nouveau impossible…" at bounding box center [76, 109] width 143 height 15
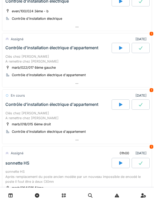
scroll to position [270, 0]
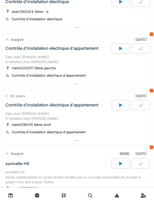
click at [15, 104] on div "Contrôle d'installation électrique d'appartement" at bounding box center [51, 105] width 93 height 5
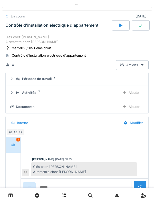
scroll to position [351, 0]
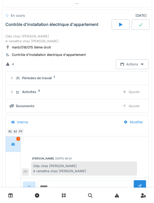
click at [14, 77] on icon at bounding box center [12, 77] width 4 height 3
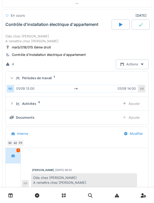
click at [14, 77] on div at bounding box center [11, 78] width 5 height 4
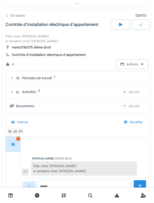
click at [15, 90] on div "Activités 2 Ajouter" at bounding box center [77, 91] width 134 height 9
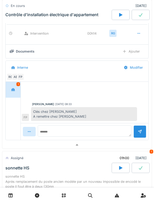
scroll to position [470, 0]
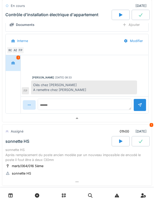
click at [15, 66] on div at bounding box center [13, 62] width 13 height 9
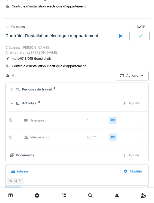
scroll to position [338, 0]
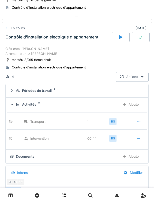
click at [17, 47] on div "Clés chez [PERSON_NAME] A remettre chez [PERSON_NAME]" at bounding box center [76, 51] width 143 height 10
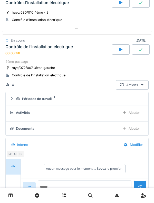
scroll to position [0, 0]
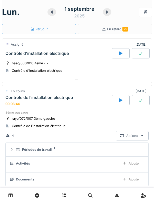
click at [20, 105] on div "00:03:46" at bounding box center [12, 104] width 15 height 4
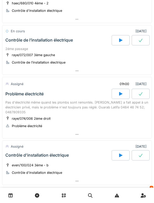
scroll to position [58, 0]
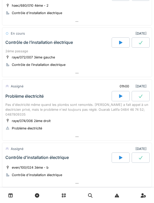
click at [16, 96] on div "Problème électricité" at bounding box center [24, 96] width 38 height 5
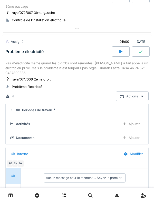
scroll to position [116, 0]
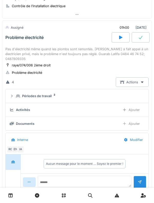
click at [118, 35] on div at bounding box center [121, 37] width 18 height 10
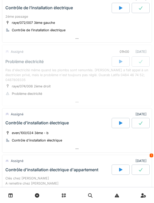
click at [14, 73] on div "Pas d'électricité même quand les plombs sont remontés. [PERSON_NAME] a fait app…" at bounding box center [76, 75] width 143 height 15
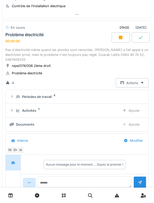
click at [17, 56] on div "Pas d'électricité même quand les plombs sont remontés. [PERSON_NAME] a fait app…" at bounding box center [76, 54] width 143 height 15
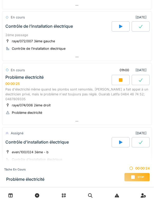
click at [17, 77] on div "Problème électricité" at bounding box center [24, 77] width 38 height 5
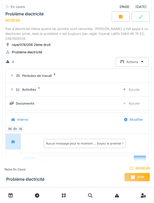
scroll to position [139, 0]
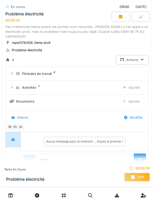
click at [16, 75] on div "Périodes de travail 2" at bounding box center [79, 73] width 126 height 5
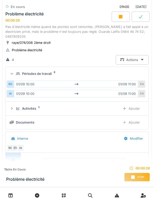
click at [16, 76] on div "Périodes de travail 2" at bounding box center [79, 73] width 126 height 5
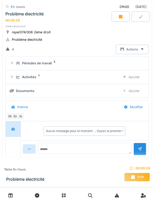
scroll to position [152, 0]
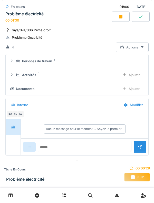
click at [15, 76] on div "Activités 1 Ajouter" at bounding box center [77, 74] width 134 height 9
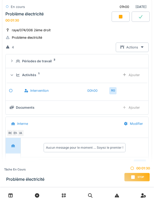
click at [15, 76] on div "Activités 1 Ajouter" at bounding box center [77, 74] width 134 height 9
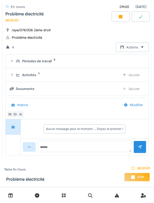
click at [19, 71] on div "Activités 1 Ajouter" at bounding box center [77, 74] width 134 height 9
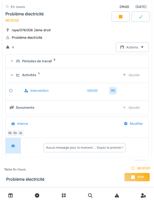
click at [20, 71] on div "Activités 1 Ajouter" at bounding box center [77, 74] width 134 height 9
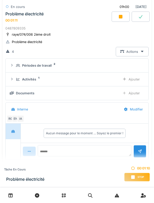
scroll to position [148, 0]
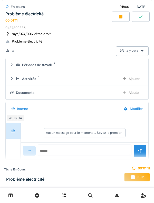
click at [18, 66] on icon at bounding box center [18, 64] width 4 height 3
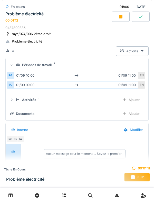
click at [18, 67] on div "Périodes de travail 2" at bounding box center [79, 65] width 126 height 5
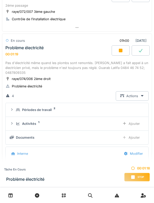
scroll to position [110, 0]
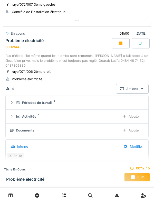
click at [8, 48] on div "00:12:44" at bounding box center [12, 47] width 14 height 4
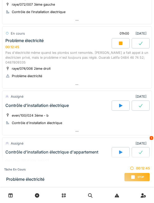
click at [12, 52] on div "Pas d'électricité même quand les plombs sont remontés. [PERSON_NAME] a fait app…" at bounding box center [76, 57] width 143 height 15
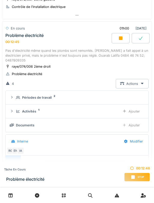
scroll to position [116, 0]
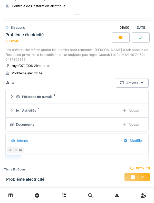
click at [14, 110] on div "Activités 1 Ajouter" at bounding box center [77, 110] width 134 height 9
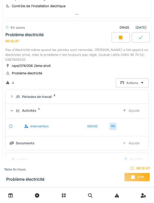
click at [136, 114] on div "Ajouter" at bounding box center [131, 110] width 26 height 9
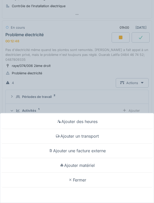
click at [113, 135] on div "Ajouter un transport" at bounding box center [76, 136] width 151 height 15
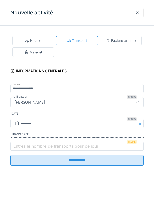
click at [24, 145] on label "Entrez le nombre de transports pour ce jour" at bounding box center [55, 146] width 87 height 6
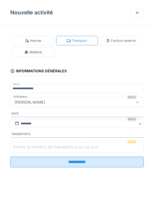
click at [24, 145] on input "Entrez le nombre de transports pour ce jour" at bounding box center [76, 147] width 133 height 11
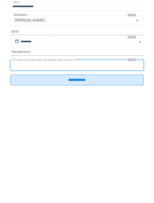
type input "*"
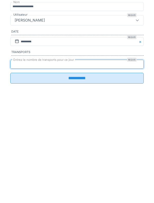
click at [130, 166] on input "**********" at bounding box center [76, 160] width 133 height 11
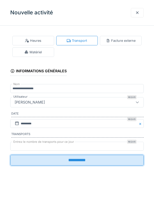
click at [122, 161] on input "**********" at bounding box center [76, 160] width 133 height 11
click at [118, 160] on input "**********" at bounding box center [76, 160] width 133 height 11
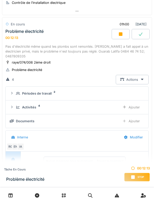
scroll to position [119, 0]
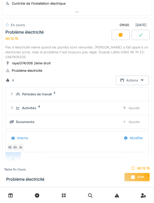
click at [16, 49] on div "Pas d'électricité même quand les plombs sont remontés. [PERSON_NAME] a fait app…" at bounding box center [76, 52] width 143 height 15
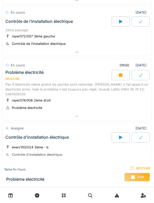
scroll to position [0, 0]
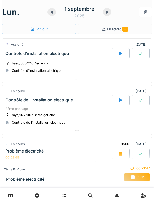
click at [108, 11] on icon at bounding box center [106, 12] width 5 height 4
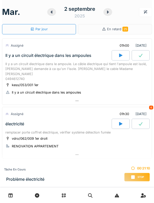
click at [106, 13] on icon at bounding box center [107, 12] width 5 height 4
click at [106, 15] on div at bounding box center [107, 12] width 9 height 8
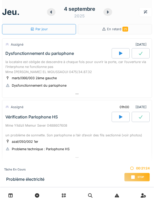
click at [108, 14] on icon at bounding box center [107, 12] width 5 height 4
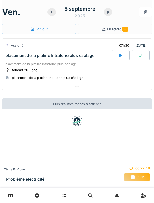
click at [107, 12] on icon at bounding box center [108, 12] width 2 height 3
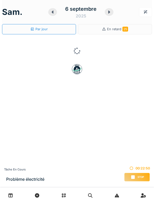
click at [108, 12] on icon at bounding box center [108, 12] width 5 height 4
click at [108, 11] on icon at bounding box center [109, 12] width 2 height 3
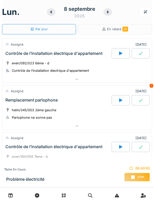
click at [139, 179] on span "Stop" at bounding box center [140, 177] width 6 height 4
click at [119, 57] on div at bounding box center [121, 53] width 18 height 10
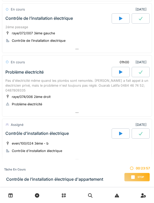
click at [8, 88] on div "Pas d'électricité même quand les plombs sont remontés. [PERSON_NAME] a fait app…" at bounding box center [76, 85] width 143 height 15
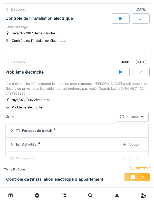
scroll to position [116, 0]
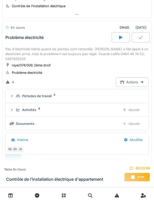
click at [13, 97] on icon at bounding box center [12, 95] width 4 height 3
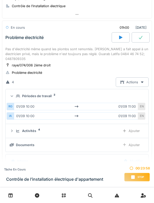
click at [12, 96] on icon at bounding box center [12, 95] width 2 height 1
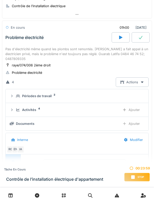
click at [12, 110] on icon at bounding box center [12, 109] width 4 height 3
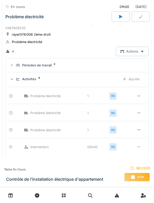
scroll to position [149, 0]
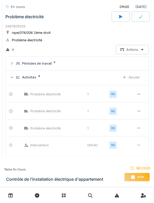
click at [140, 94] on icon at bounding box center [138, 94] width 3 height 1
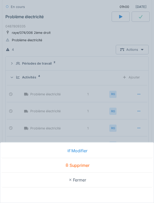
click at [103, 165] on div "Supprimer" at bounding box center [76, 165] width 151 height 15
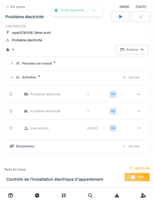
click at [137, 92] on div at bounding box center [138, 93] width 13 height 9
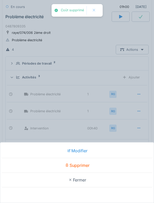
click at [96, 164] on div "Supprimer" at bounding box center [76, 165] width 151 height 15
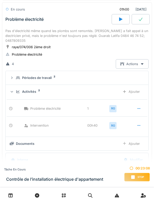
scroll to position [134, 0]
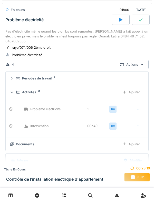
click at [136, 95] on div "Ajouter" at bounding box center [131, 91] width 26 height 9
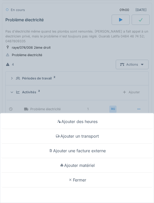
click at [115, 124] on div "Ajouter des heures" at bounding box center [76, 121] width 151 height 15
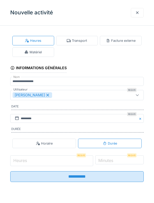
click at [53, 161] on input "Heures" at bounding box center [51, 160] width 83 height 11
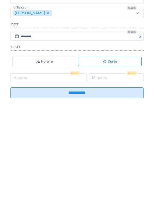
click at [46, 96] on div "[PERSON_NAME]" at bounding box center [32, 95] width 39 height 6
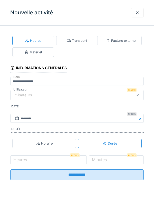
click at [64, 96] on div "Utilisateurs" at bounding box center [69, 95] width 112 height 6
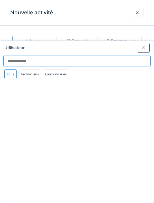
click at [102, 56] on input "Utilisateur" at bounding box center [76, 61] width 147 height 11
type input "*"
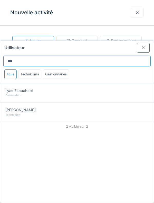
type input "***"
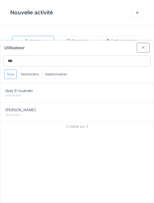
click at [116, 107] on div "[PERSON_NAME]" at bounding box center [76, 110] width 143 height 6
type input "*****"
click at [117, 107] on div "[PERSON_NAME]" at bounding box center [76, 110] width 143 height 6
click at [119, 107] on div "[PERSON_NAME]" at bounding box center [76, 110] width 143 height 6
type input "*****"
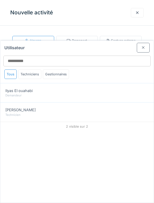
click at [124, 107] on div "[PERSON_NAME]" at bounding box center [76, 110] width 143 height 6
click at [140, 43] on div at bounding box center [143, 47] width 13 height 9
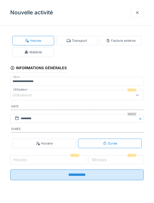
click at [140, 12] on div at bounding box center [137, 12] width 13 height 9
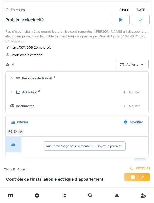
click at [17, 95] on div "Activités 2 Ajouter" at bounding box center [77, 91] width 134 height 9
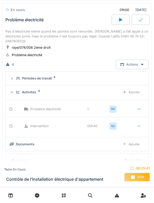
click at [17, 88] on div "Activités 2 Ajouter" at bounding box center [77, 91] width 134 height 9
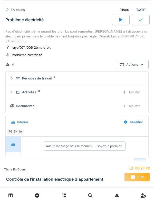
click at [15, 79] on div "Périodes de travail 2" at bounding box center [77, 78] width 134 height 5
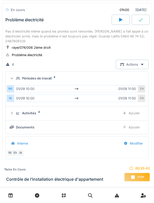
click at [15, 78] on div "Périodes de travail 2" at bounding box center [77, 78] width 134 height 5
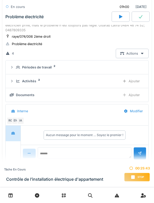
scroll to position [147, 0]
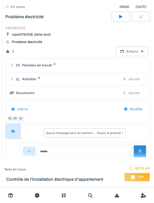
click at [16, 68] on summary "Périodes de travail 2" at bounding box center [77, 64] width 138 height 9
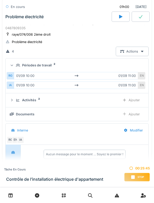
click at [10, 70] on div "RG [DATE] 10:00 [DATE] 11:00 EN IA [DATE] 10:00 [DATE] 11:00 EN" at bounding box center [77, 80] width 140 height 21
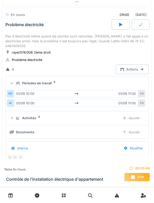
click at [18, 82] on icon at bounding box center [18, 83] width 4 height 3
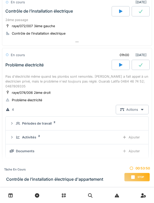
scroll to position [89, 0]
click at [145, 176] on div "Stop" at bounding box center [137, 177] width 26 height 9
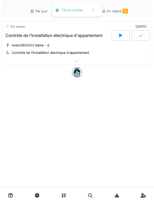
scroll to position [0, 0]
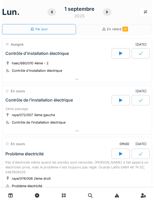
click at [115, 52] on div at bounding box center [121, 53] width 18 height 10
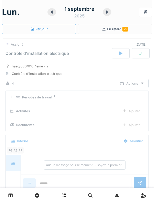
scroll to position [18, 0]
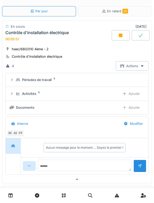
click at [23, 41] on div "Contrôle d'installation électrique 00:05:51" at bounding box center [57, 35] width 107 height 11
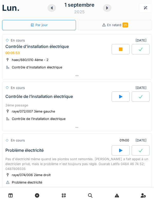
scroll to position [0, 0]
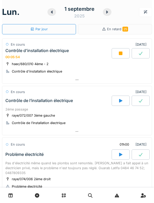
click at [80, 11] on div "1 septembre" at bounding box center [79, 9] width 30 height 8
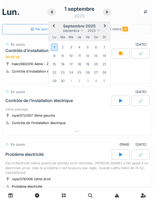
click at [71, 58] on div "10" at bounding box center [70, 55] width 7 height 7
click at [73, 58] on div "10" at bounding box center [70, 55] width 7 height 7
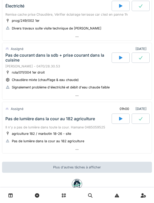
scroll to position [61, 0]
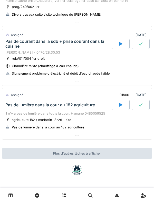
click at [27, 113] on div "Il n'y a pas de lumière dans toute la cour. Hamane 0485059525" at bounding box center [76, 113] width 143 height 5
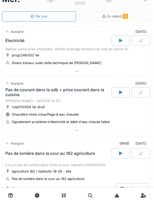
scroll to position [0, 0]
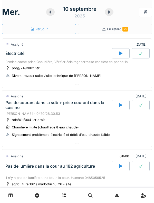
click at [13, 15] on h1 "mer." at bounding box center [11, 12] width 18 height 10
click at [49, 13] on icon at bounding box center [50, 12] width 5 height 4
click at [51, 12] on icon at bounding box center [50, 12] width 2 height 3
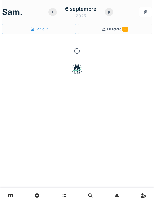
click at [50, 12] on icon at bounding box center [52, 12] width 5 height 4
click at [51, 12] on icon at bounding box center [51, 12] width 2 height 3
click at [50, 12] on icon at bounding box center [51, 12] width 2 height 3
click at [50, 14] on icon at bounding box center [51, 12] width 5 height 4
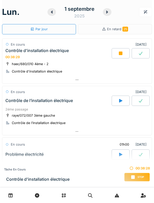
click at [106, 12] on icon at bounding box center [106, 12] width 5 height 4
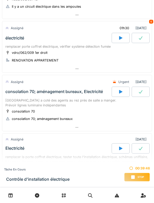
scroll to position [88, 0]
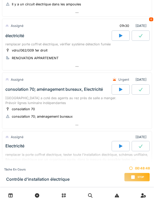
click at [138, 176] on span "Stop" at bounding box center [140, 177] width 6 height 4
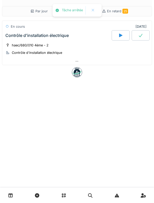
scroll to position [0, 0]
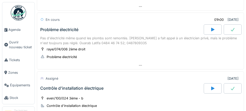
scroll to position [133, 0]
